Goal: Leave review/rating

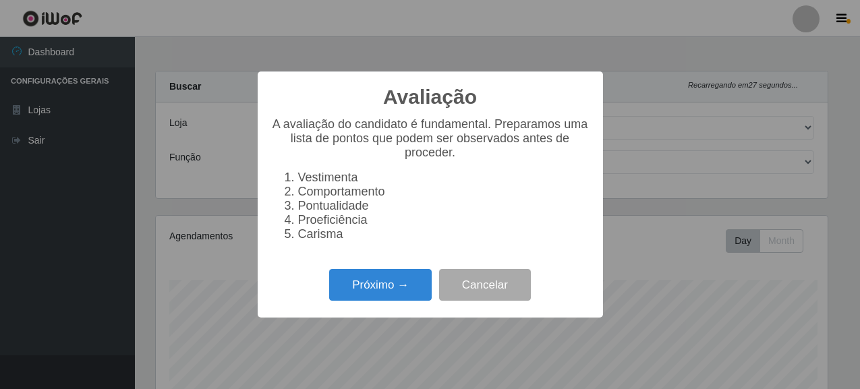
select select "496"
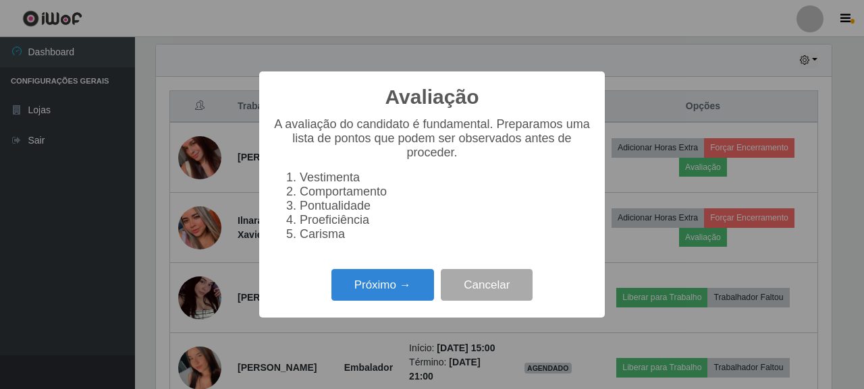
scroll to position [280, 676]
click at [387, 292] on button "Próximo →" at bounding box center [382, 285] width 103 height 32
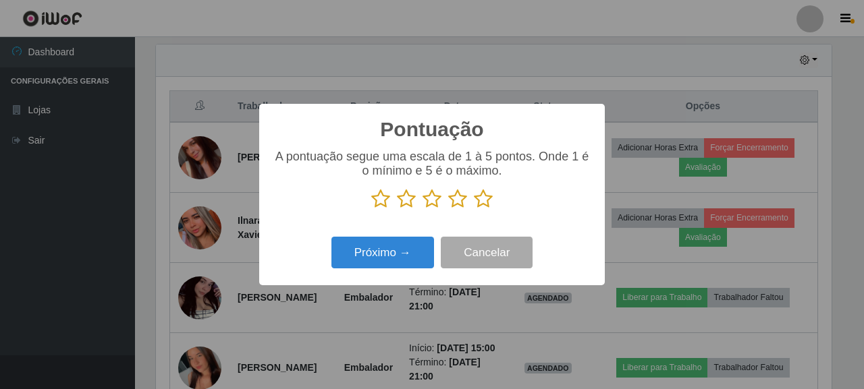
click at [487, 204] on icon at bounding box center [483, 199] width 19 height 20
click at [474, 209] on input "radio" at bounding box center [474, 209] width 0 height 0
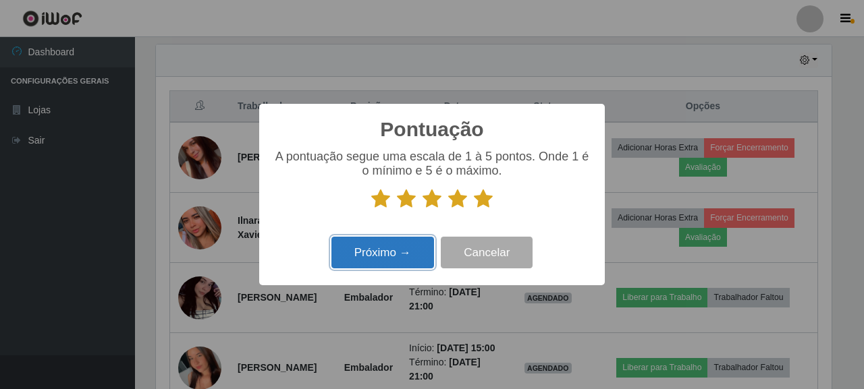
click at [402, 253] on button "Próximo →" at bounding box center [382, 253] width 103 height 32
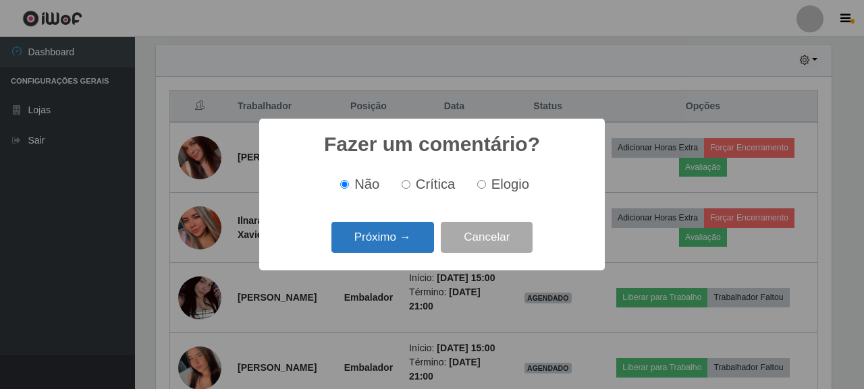
click at [403, 227] on button "Próximo →" at bounding box center [382, 238] width 103 height 32
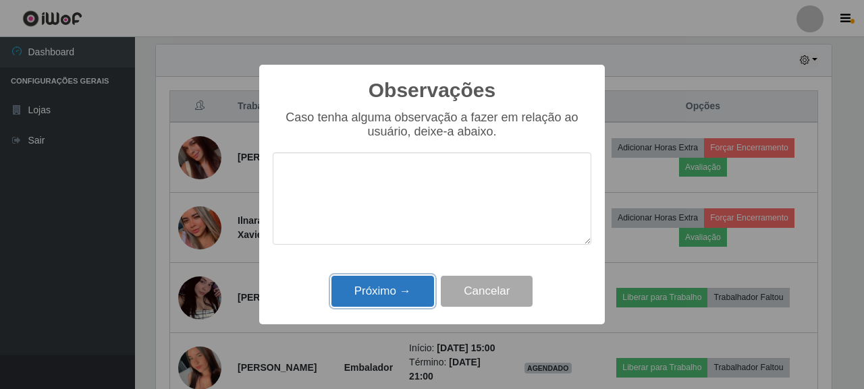
click at [406, 294] on button "Próximo →" at bounding box center [382, 292] width 103 height 32
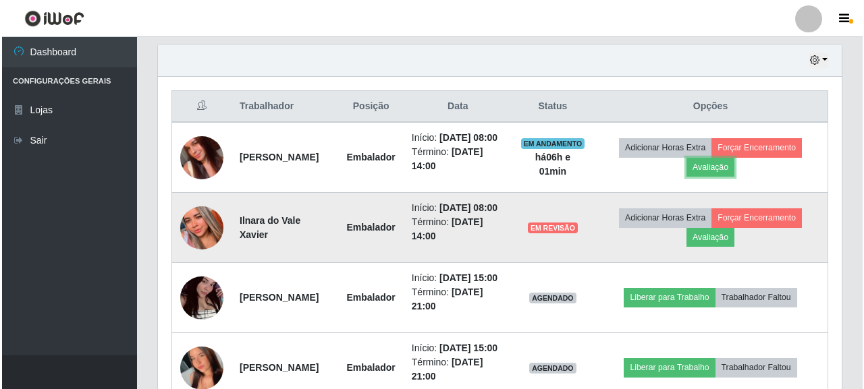
scroll to position [280, 684]
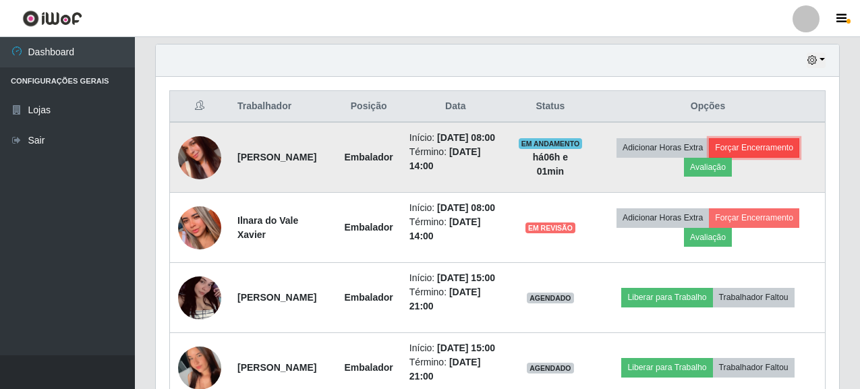
click at [753, 157] on button "Forçar Encerramento" at bounding box center [754, 147] width 90 height 19
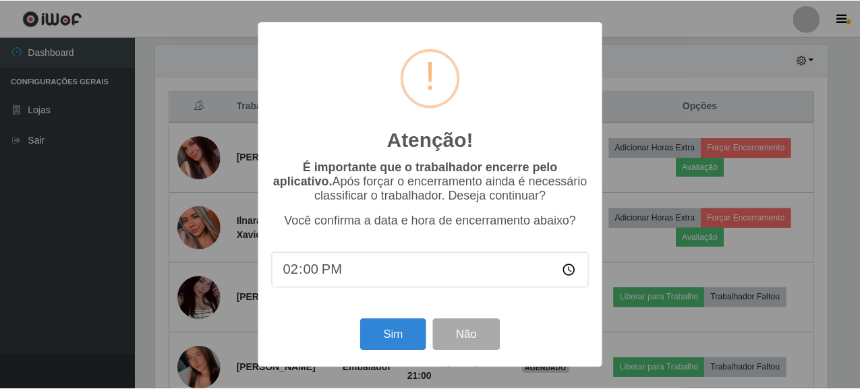
scroll to position [280, 676]
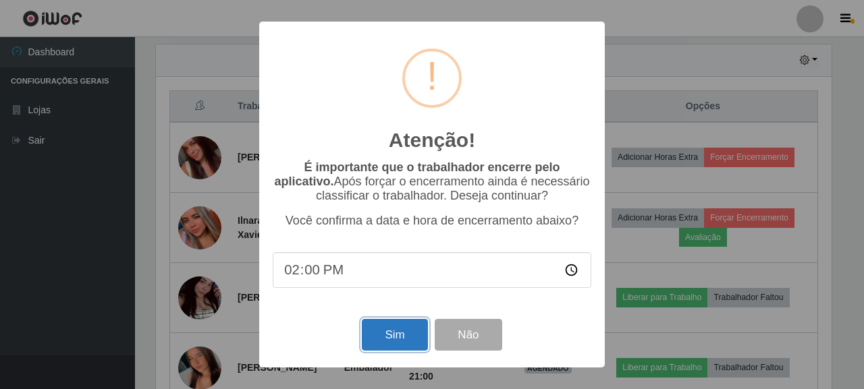
click at [381, 336] on button "Sim" at bounding box center [394, 335] width 65 height 32
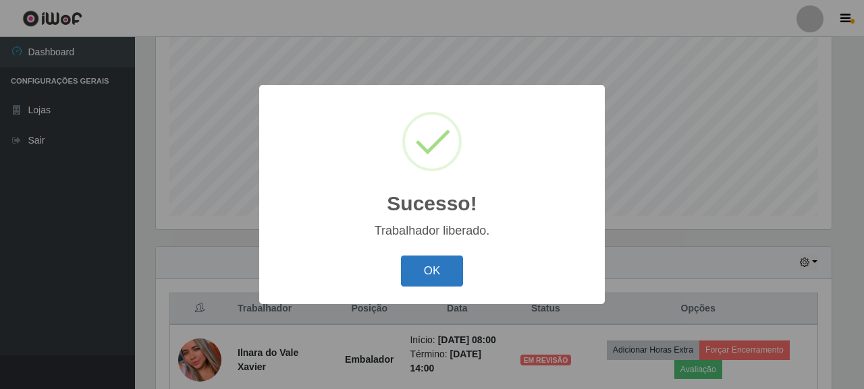
click at [441, 271] on button "OK" at bounding box center [432, 272] width 63 height 32
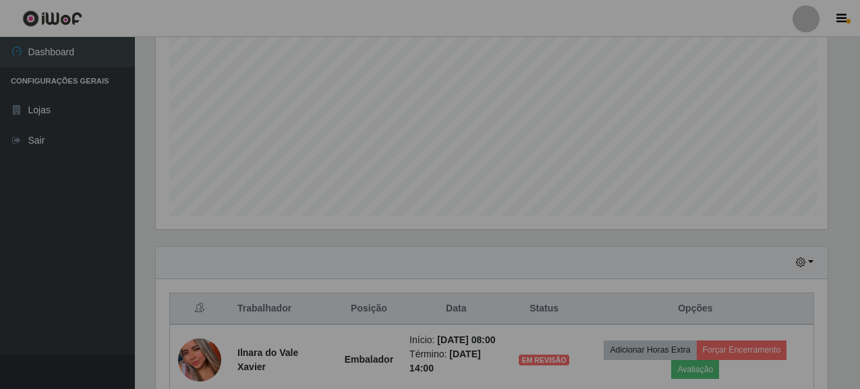
scroll to position [280, 684]
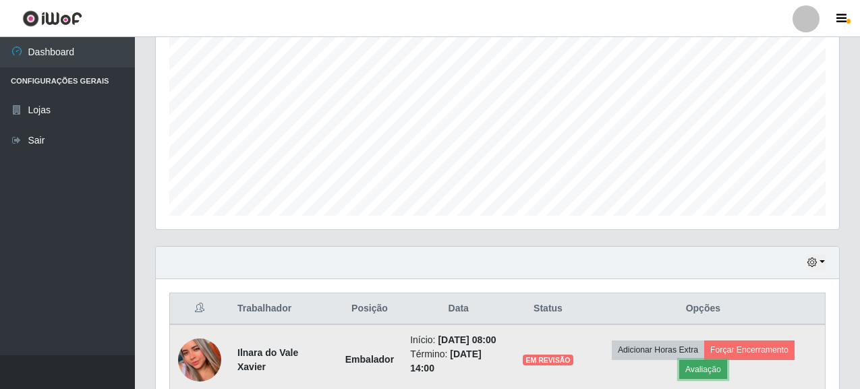
click at [717, 373] on button "Avaliação" at bounding box center [704, 369] width 48 height 19
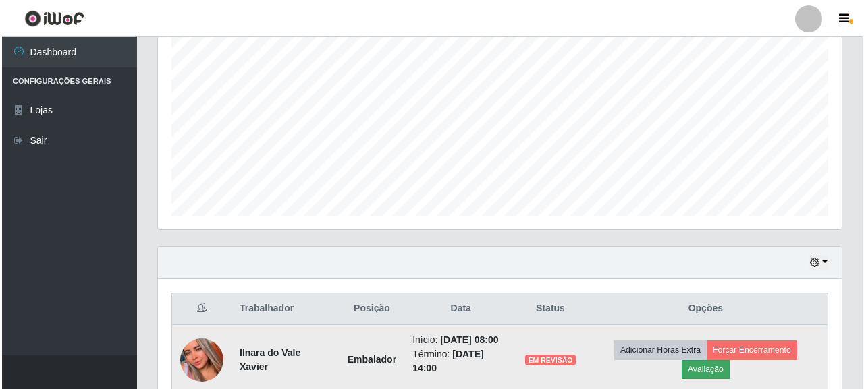
scroll to position [280, 676]
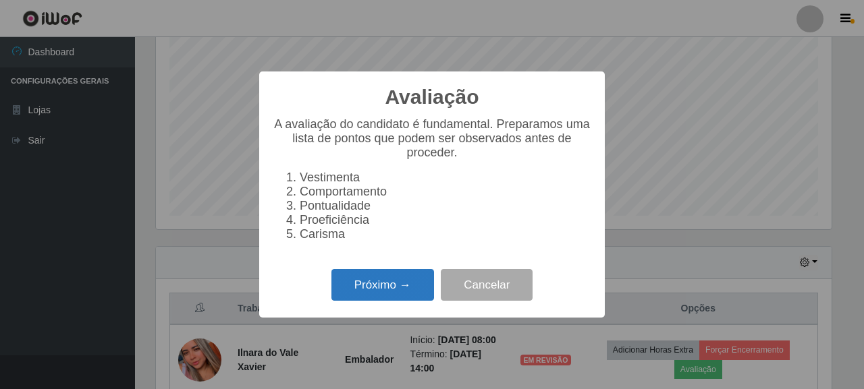
click at [364, 288] on button "Próximo →" at bounding box center [382, 285] width 103 height 32
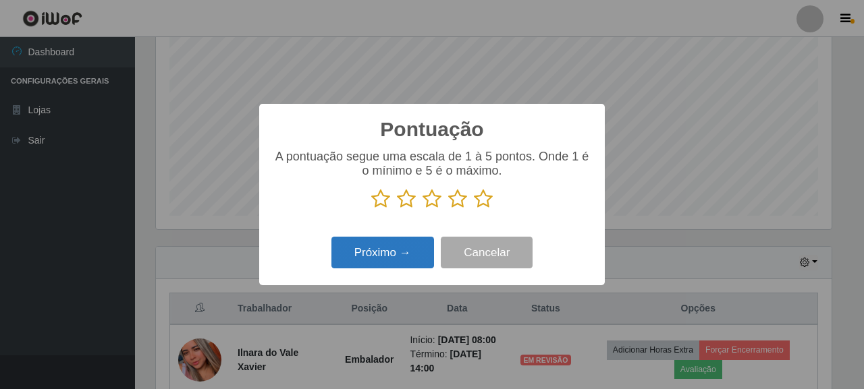
scroll to position [674606, 674211]
click at [481, 204] on icon at bounding box center [483, 199] width 19 height 20
click at [474, 209] on input "radio" at bounding box center [474, 209] width 0 height 0
click at [368, 265] on button "Próximo →" at bounding box center [382, 253] width 103 height 32
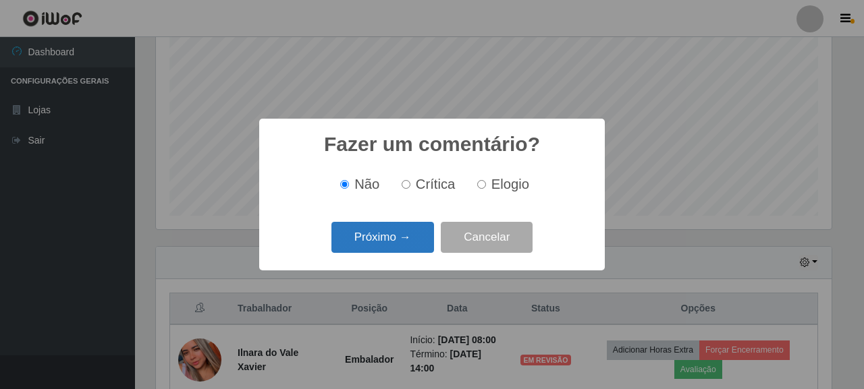
click at [382, 242] on button "Próximo →" at bounding box center [382, 238] width 103 height 32
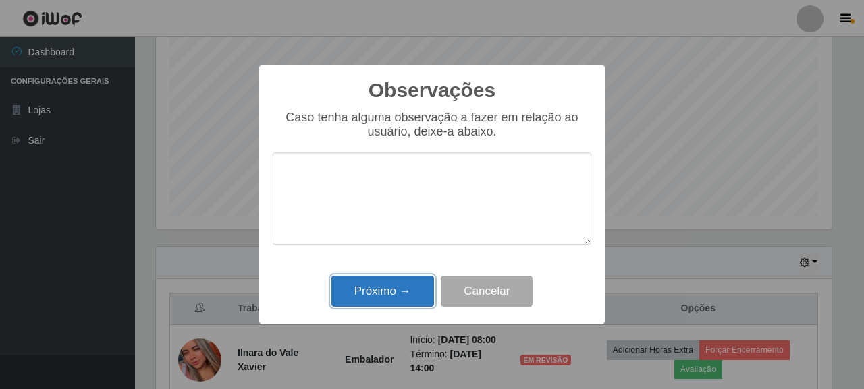
click at [400, 307] on button "Próximo →" at bounding box center [382, 292] width 103 height 32
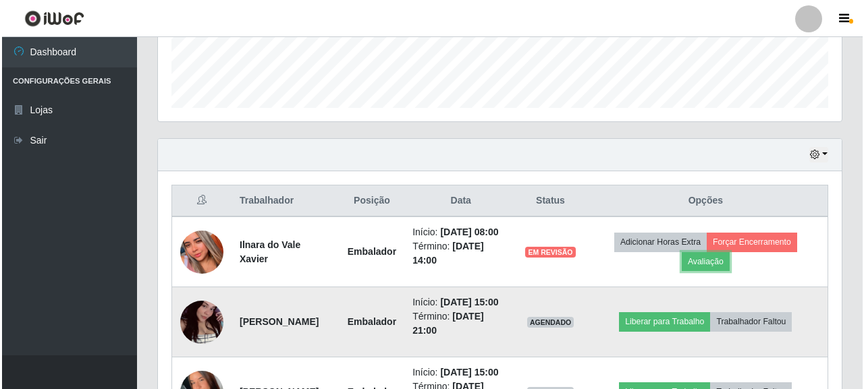
scroll to position [402, 0]
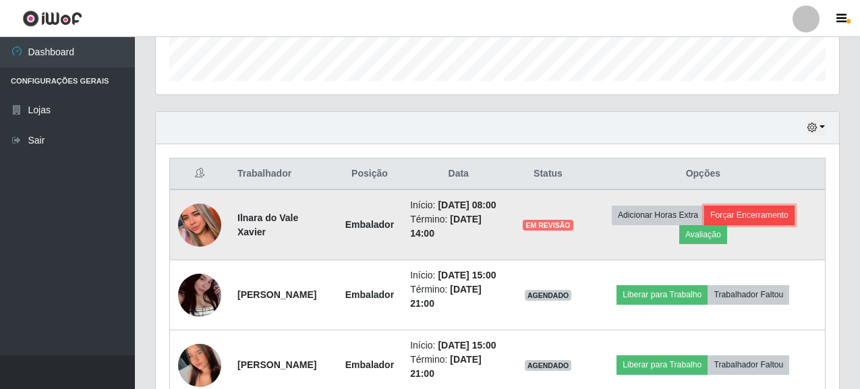
click at [743, 224] on button "Forçar Encerramento" at bounding box center [750, 215] width 90 height 19
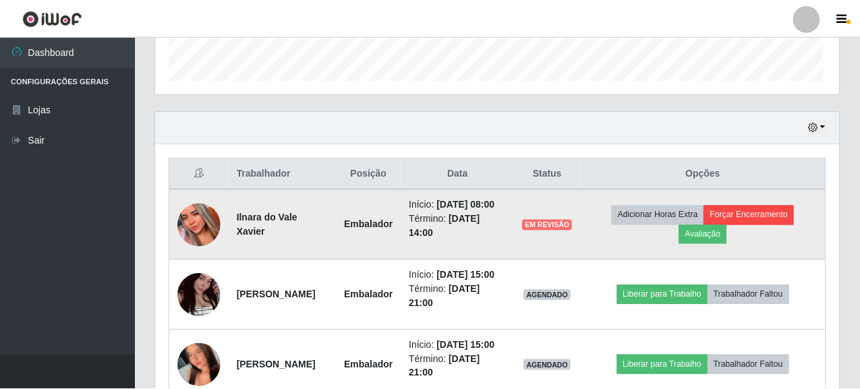
scroll to position [280, 676]
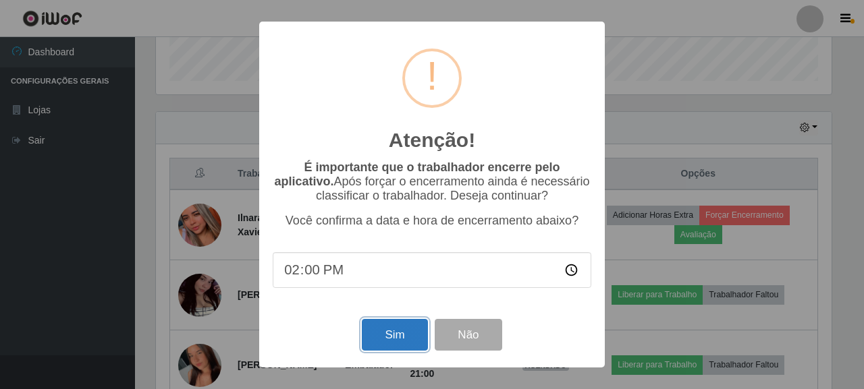
click at [389, 337] on button "Sim" at bounding box center [394, 335] width 65 height 32
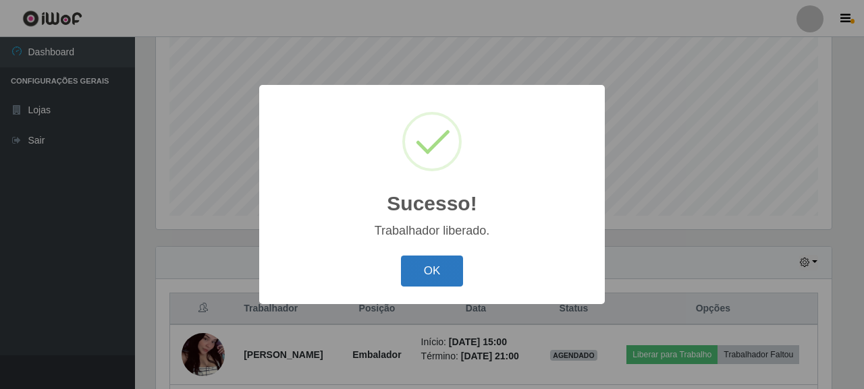
click at [430, 268] on button "OK" at bounding box center [432, 272] width 63 height 32
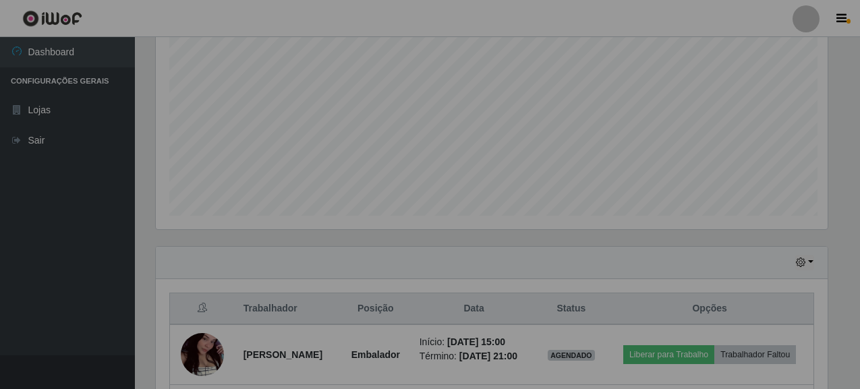
scroll to position [0, 0]
